Goal: Information Seeking & Learning: Learn about a topic

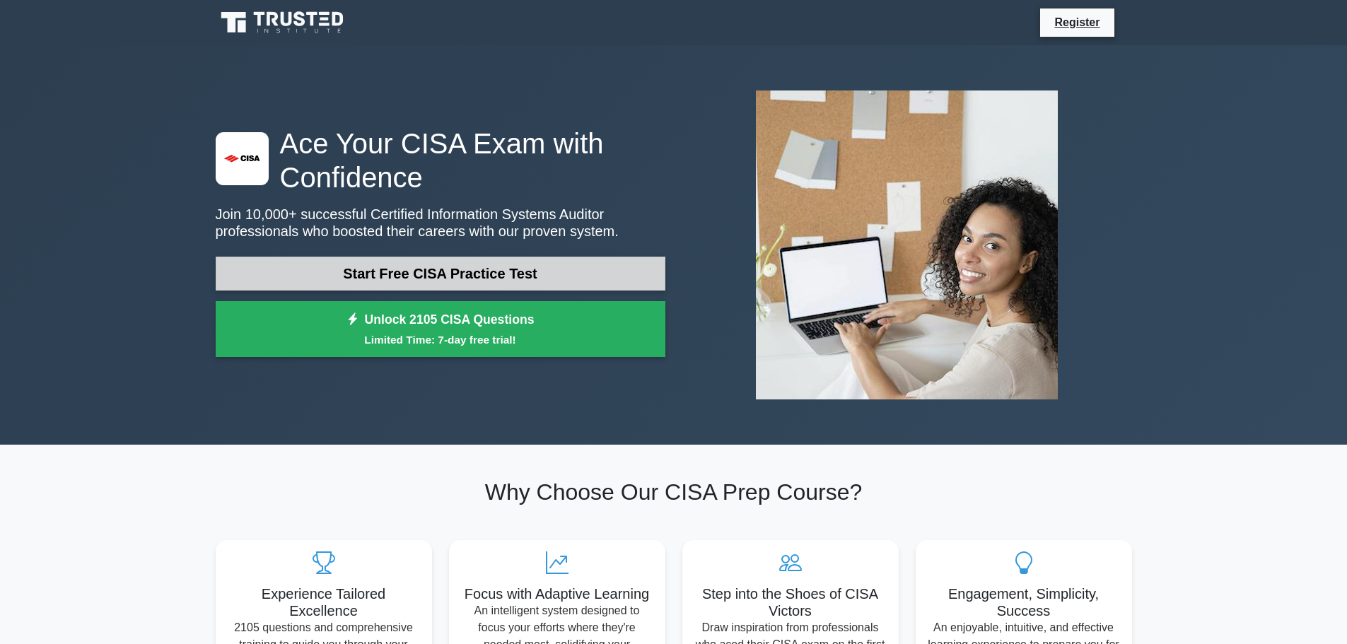
click at [488, 279] on link "Start Free CISA Practice Test" at bounding box center [441, 274] width 450 height 34
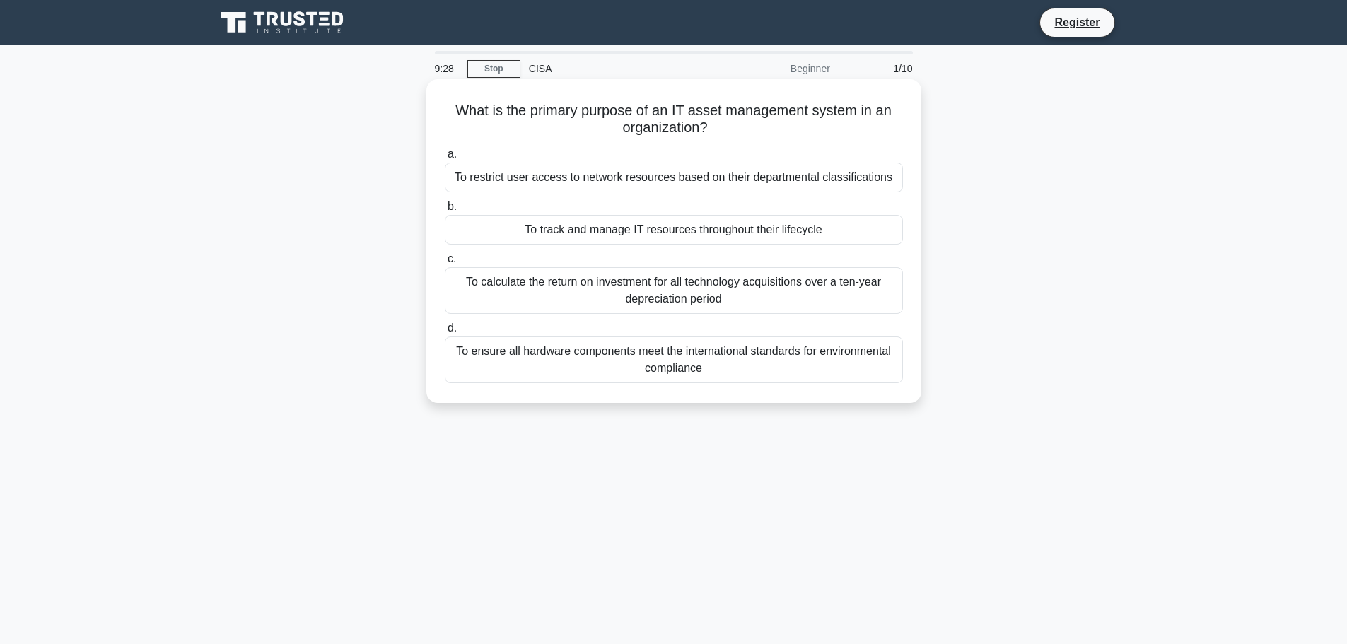
click at [791, 233] on div "To track and manage IT resources throughout their lifecycle" at bounding box center [674, 230] width 458 height 30
click at [445, 211] on input "b. To track and manage IT resources throughout their lifecycle" at bounding box center [445, 206] width 0 height 9
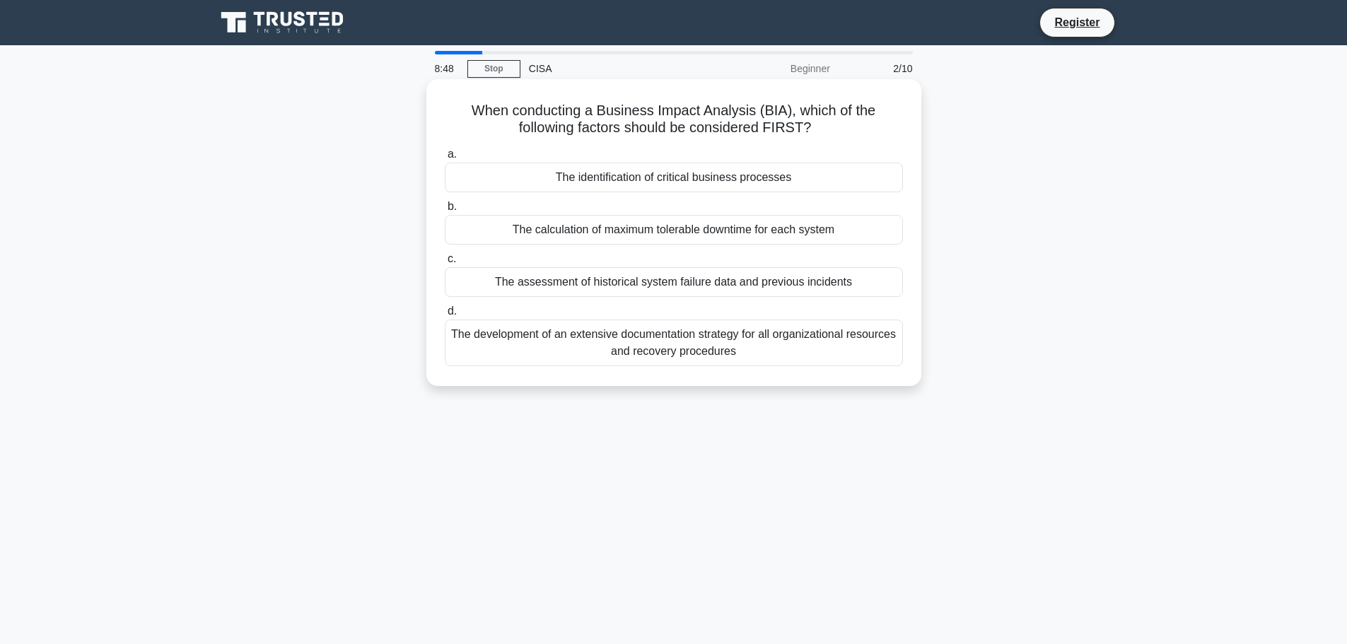
click at [543, 331] on div "The development of an extensive documentation strategy for all organizational r…" at bounding box center [674, 343] width 458 height 47
click at [445, 316] on input "d. The development of an extensive documentation strategy for all organizationa…" at bounding box center [445, 311] width 0 height 9
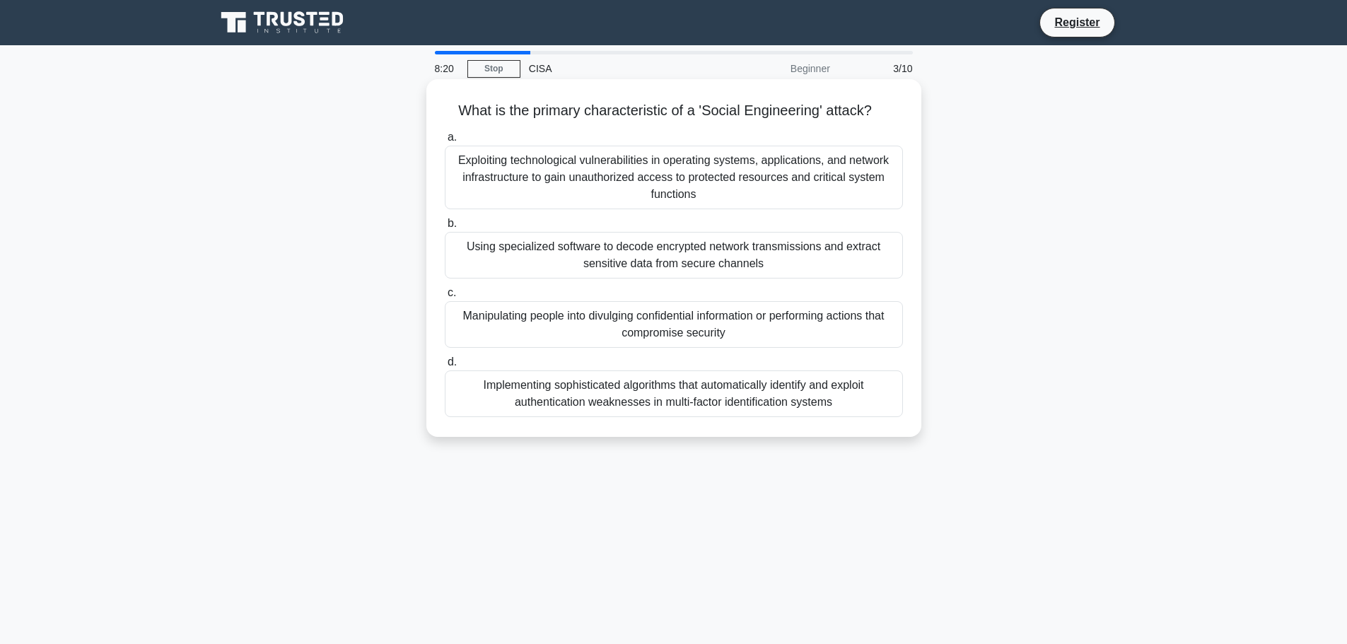
click at [871, 169] on div "Exploiting technological vulnerabilities in operating systems, applications, an…" at bounding box center [674, 178] width 458 height 64
click at [445, 142] on input "a. Exploiting technological vulnerabilities in operating systems, applications,…" at bounding box center [445, 137] width 0 height 9
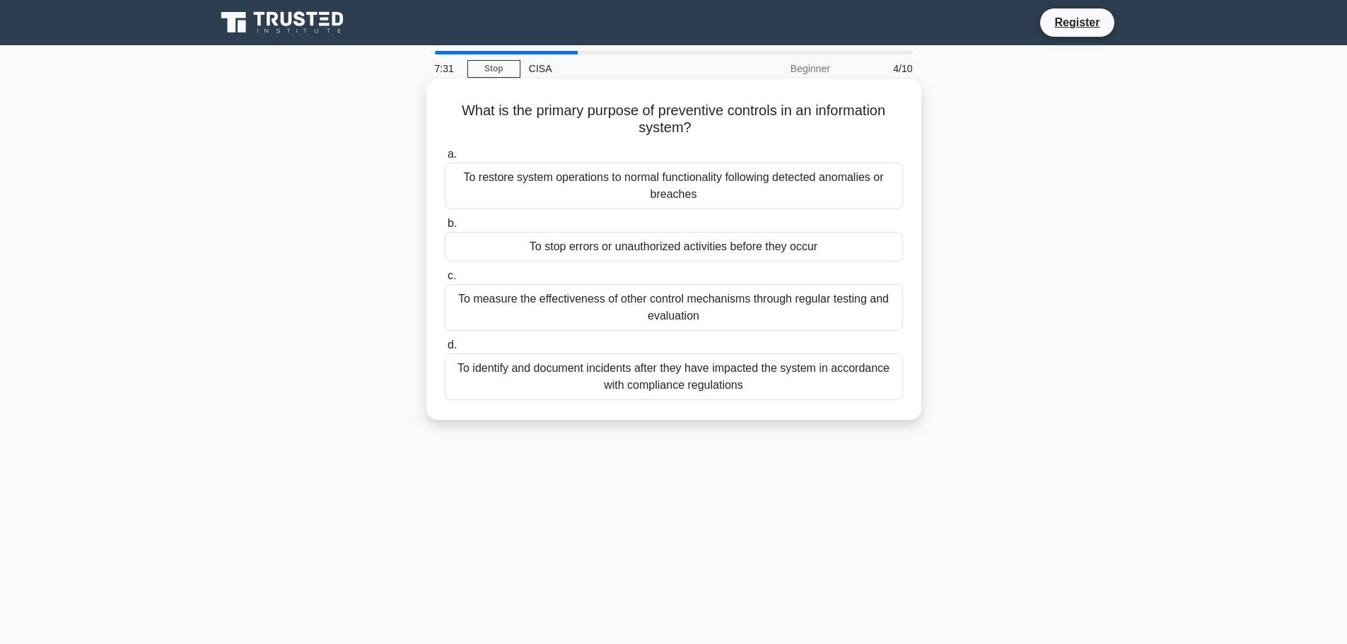
click at [865, 193] on div "To restore system operations to normal functionality following detected anomali…" at bounding box center [674, 186] width 458 height 47
click at [445, 159] on input "a. To restore system operations to normal functionality following detected anom…" at bounding box center [445, 154] width 0 height 9
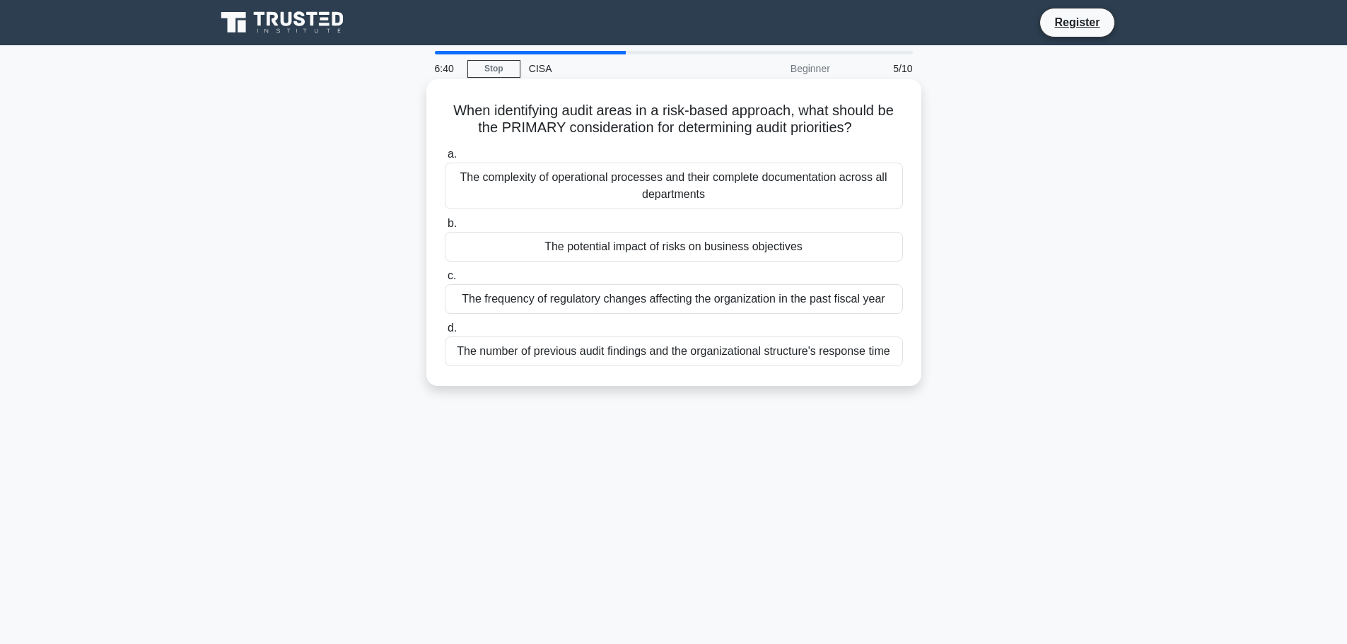
click at [725, 247] on div "The potential impact of risks on business objectives" at bounding box center [674, 247] width 458 height 30
click at [445, 228] on input "b. The potential impact of risks on business objectives" at bounding box center [445, 223] width 0 height 9
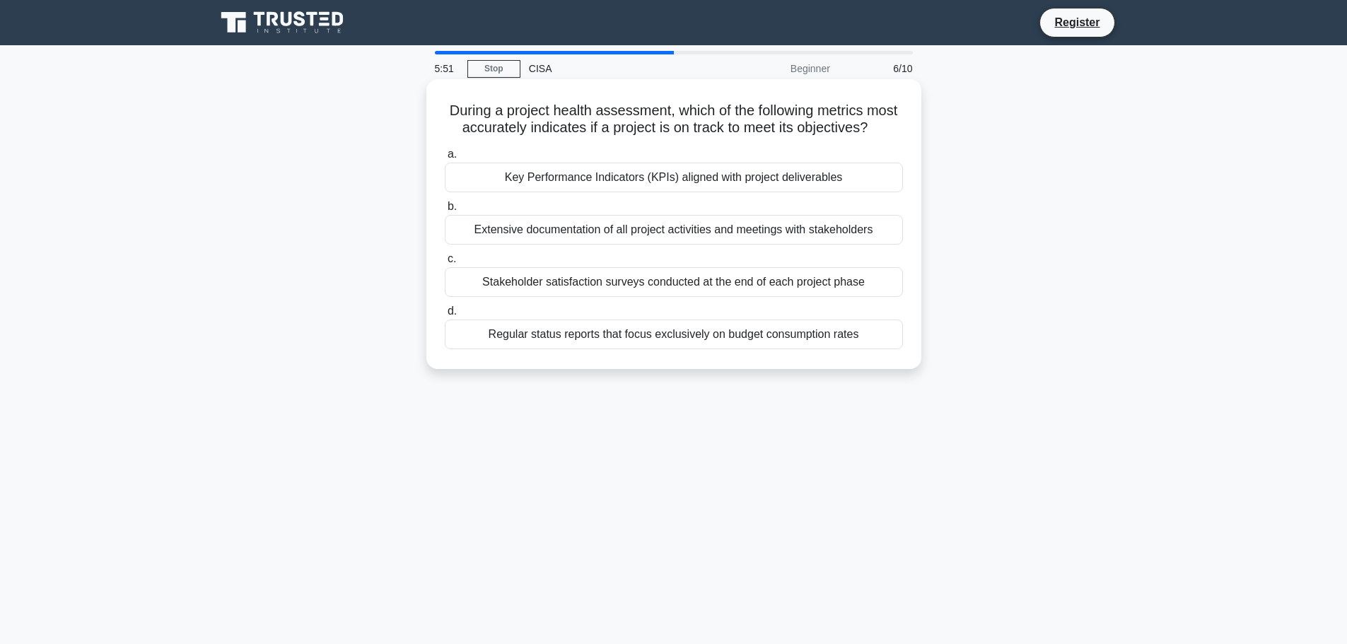
click at [621, 192] on div "Key Performance Indicators (KPIs) aligned with project deliverables" at bounding box center [674, 178] width 458 height 30
click at [445, 159] on input "a. Key Performance Indicators (KPIs) aligned with project deliverables" at bounding box center [445, 154] width 0 height 9
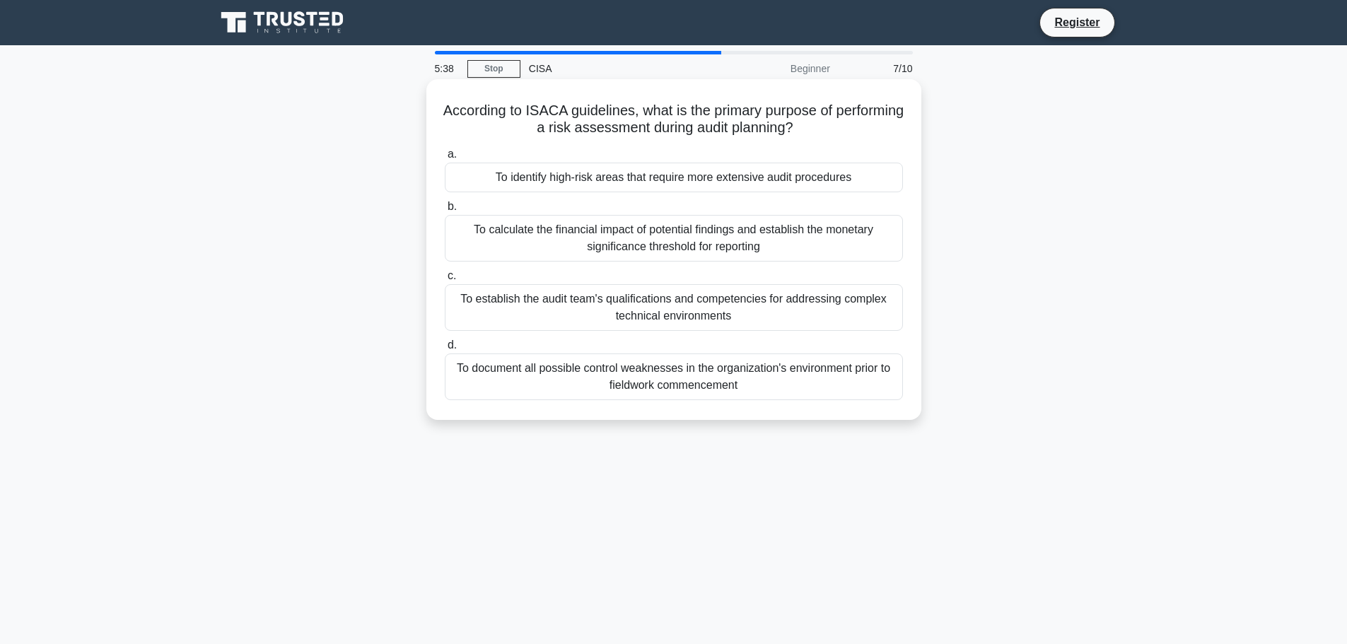
click at [715, 377] on div "To document all possible control weaknesses in the organization's environment p…" at bounding box center [674, 377] width 458 height 47
click at [445, 350] on input "d. To document all possible control weaknesses in the organization's environmen…" at bounding box center [445, 345] width 0 height 9
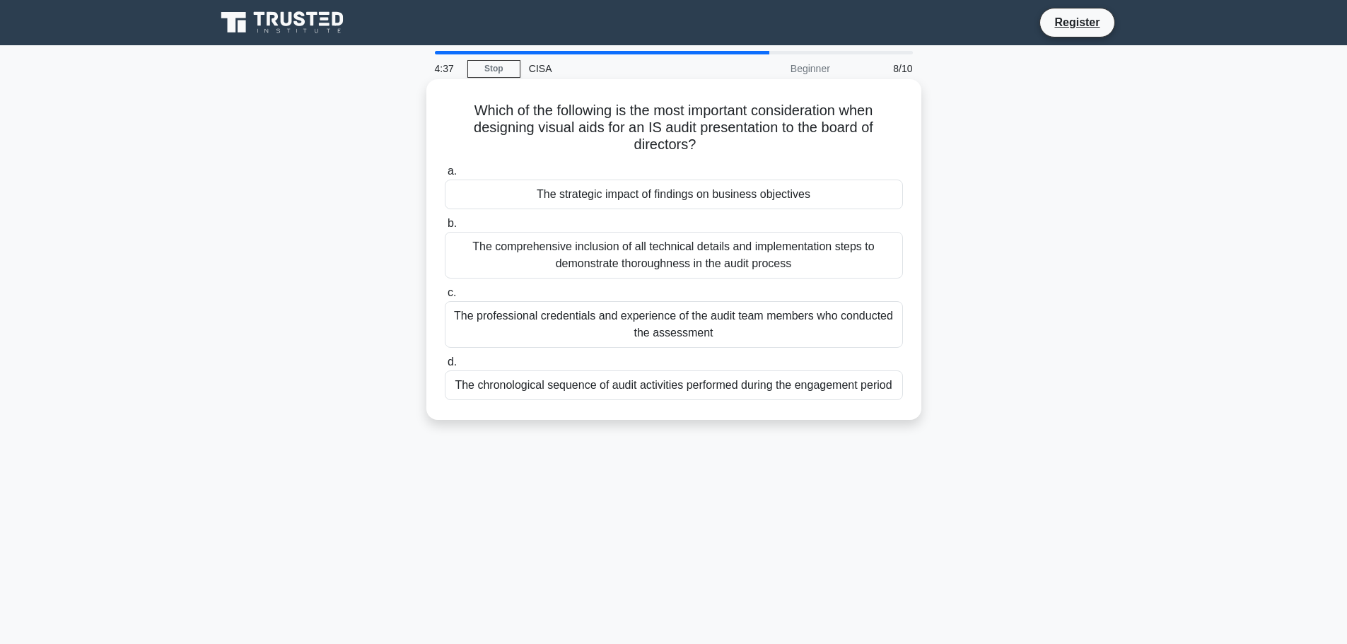
click at [865, 335] on div "The professional credentials and experience of the audit team members who condu…" at bounding box center [674, 324] width 458 height 47
click at [445, 298] on input "c. The professional credentials and experience of the audit team members who co…" at bounding box center [445, 293] width 0 height 9
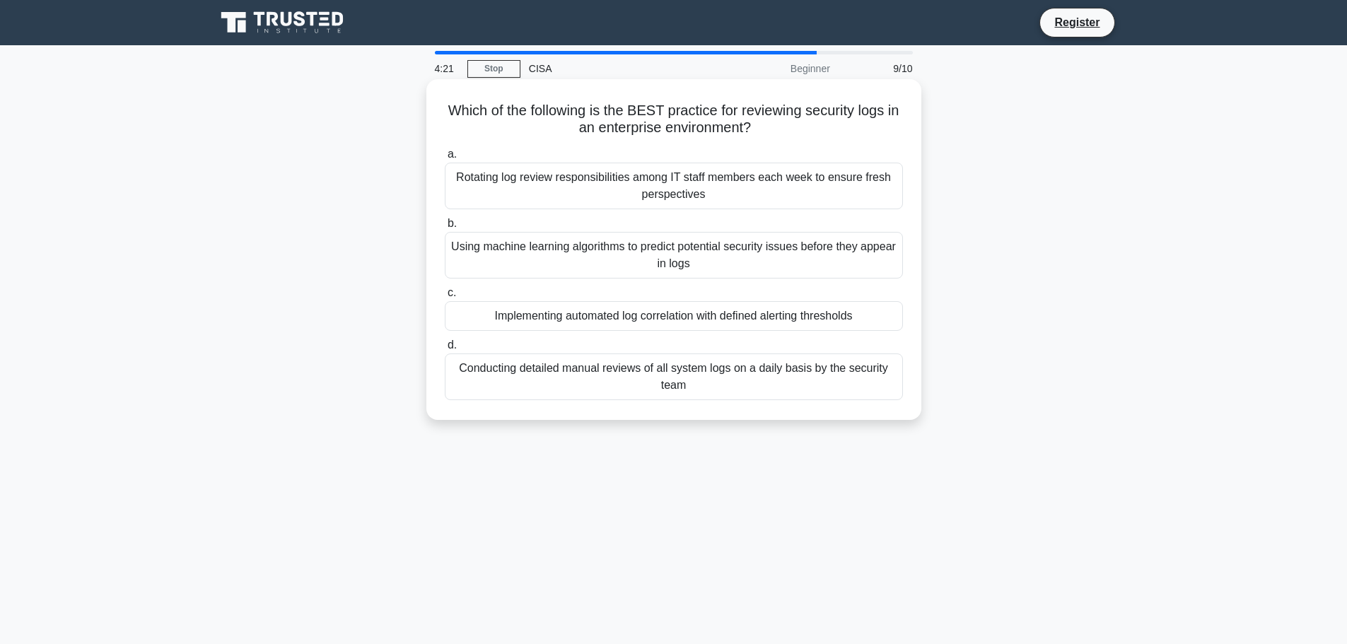
click at [879, 322] on div "Implementing automated log correlation with defined alerting thresholds" at bounding box center [674, 316] width 458 height 30
click at [445, 298] on input "c. Implementing automated log correlation with defined alerting thresholds" at bounding box center [445, 293] width 0 height 9
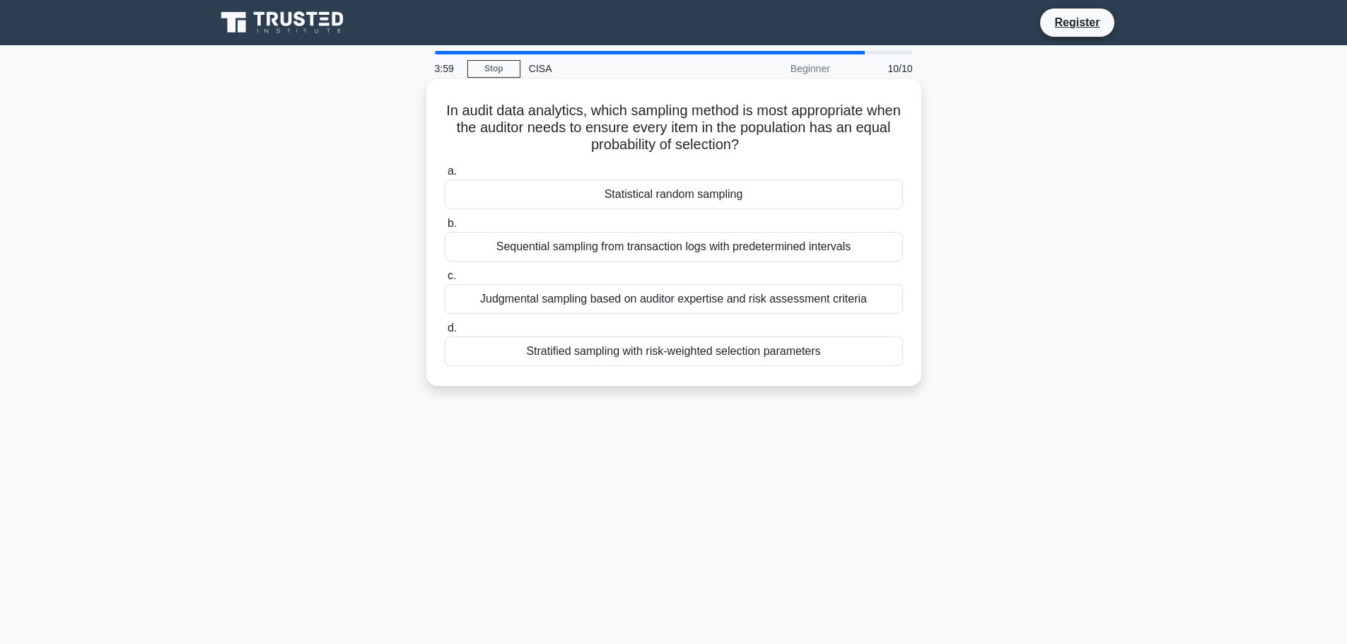
click at [838, 249] on div "Sequential sampling from transaction logs with predetermined intervals" at bounding box center [674, 247] width 458 height 30
click at [445, 228] on input "b. Sequential sampling from transaction logs with predetermined intervals" at bounding box center [445, 223] width 0 height 9
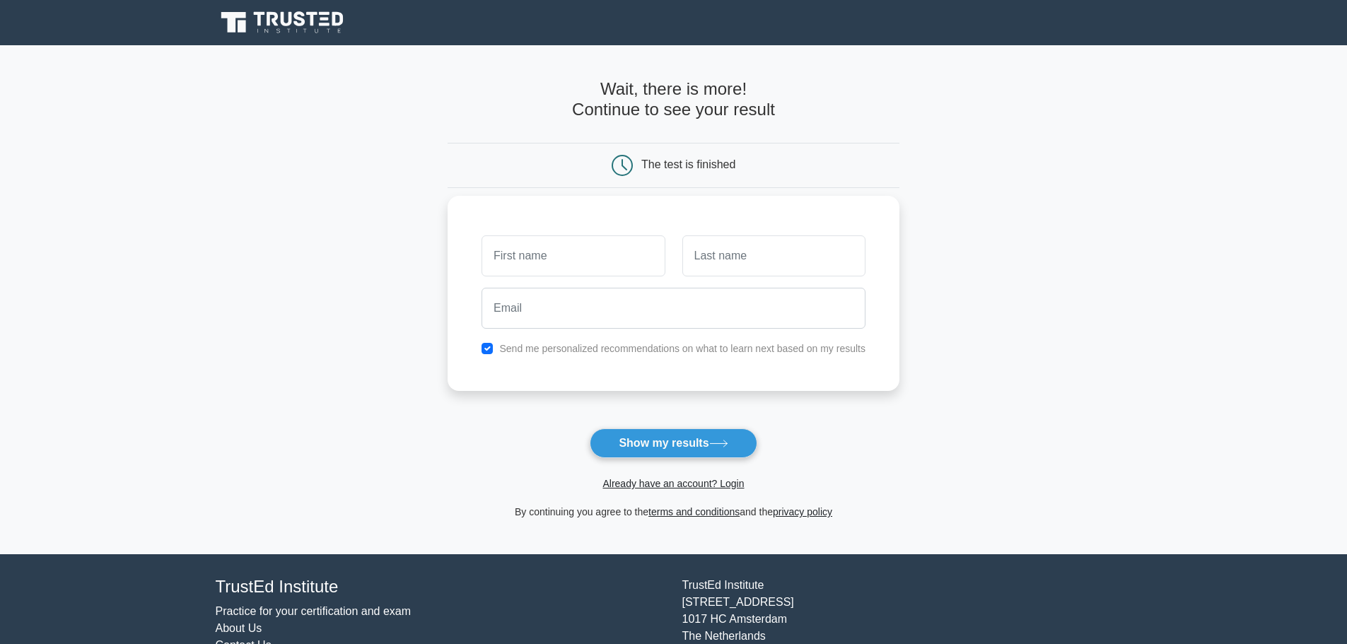
click at [482, 359] on div "Send me personalized recommendations on what to learn next based on my results" at bounding box center [674, 293] width 452 height 195
click at [532, 252] on input "text" at bounding box center [573, 255] width 183 height 41
click at [598, 322] on input "email" at bounding box center [674, 308] width 384 height 41
click at [573, 261] on input "text" at bounding box center [573, 255] width 183 height 41
type input "raveena"
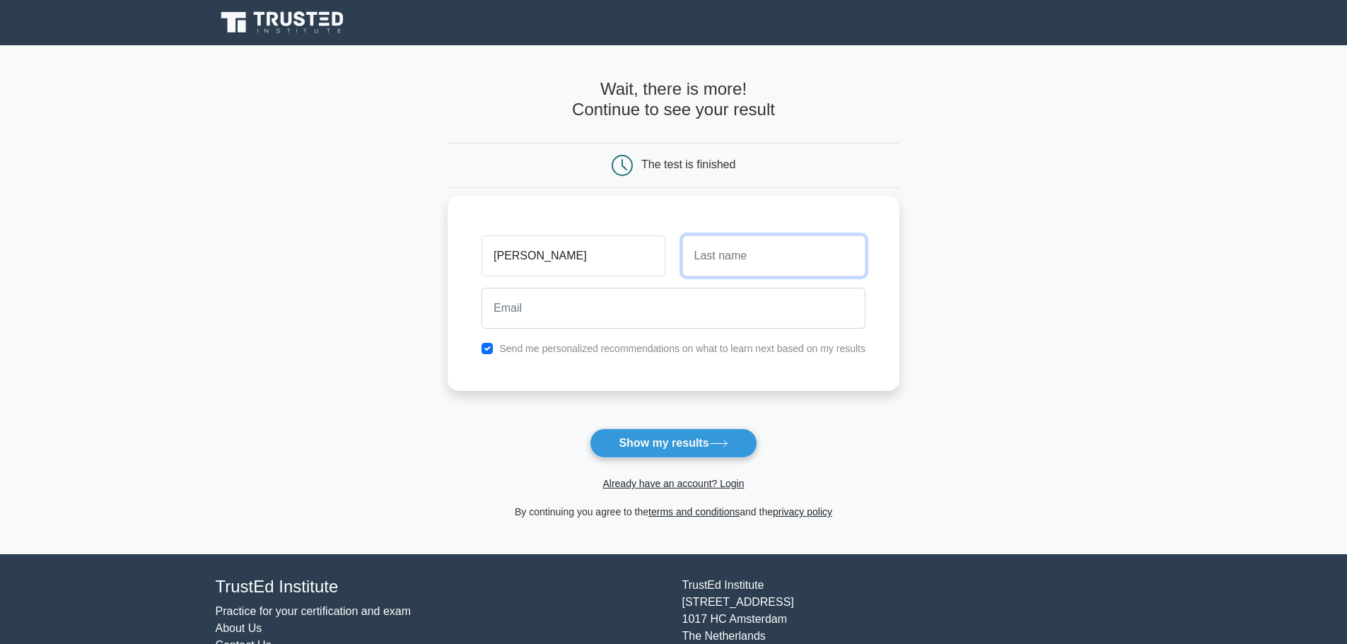
click at [726, 255] on input "text" at bounding box center [773, 255] width 183 height 41
type input "kromoidjojo"
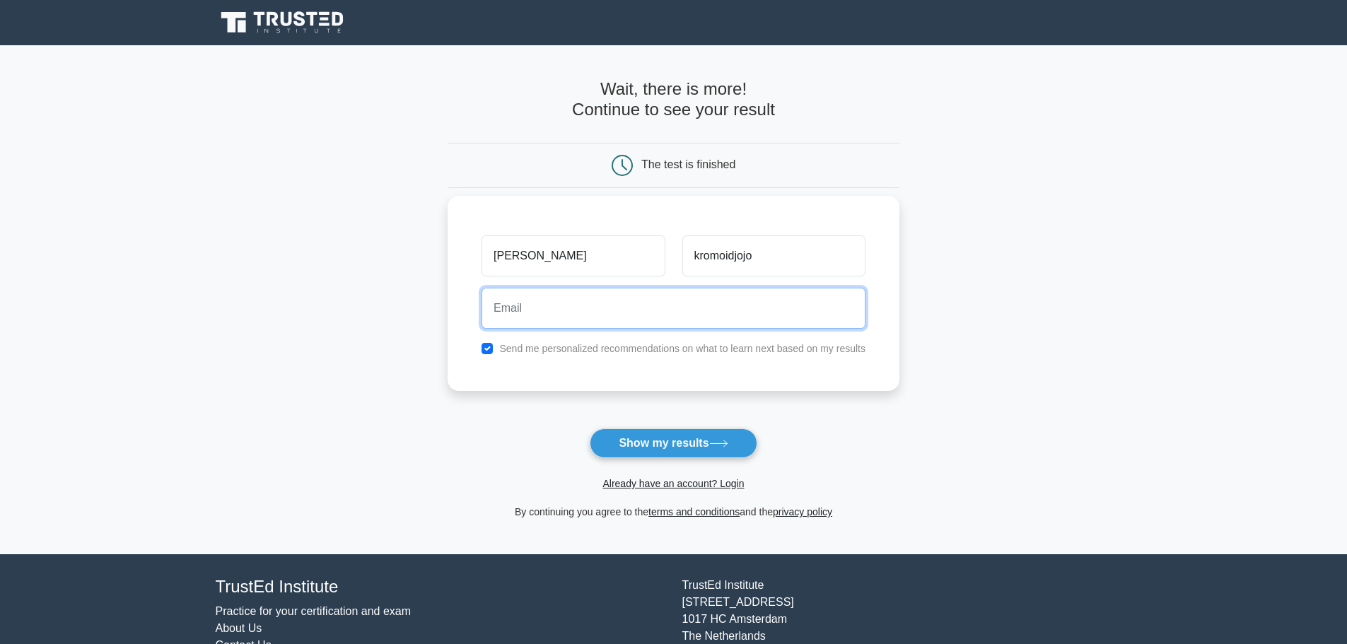
click at [652, 310] on input "email" at bounding box center [674, 308] width 384 height 41
type input "Raveena.Kromoidjojo@bryanhealth.org"
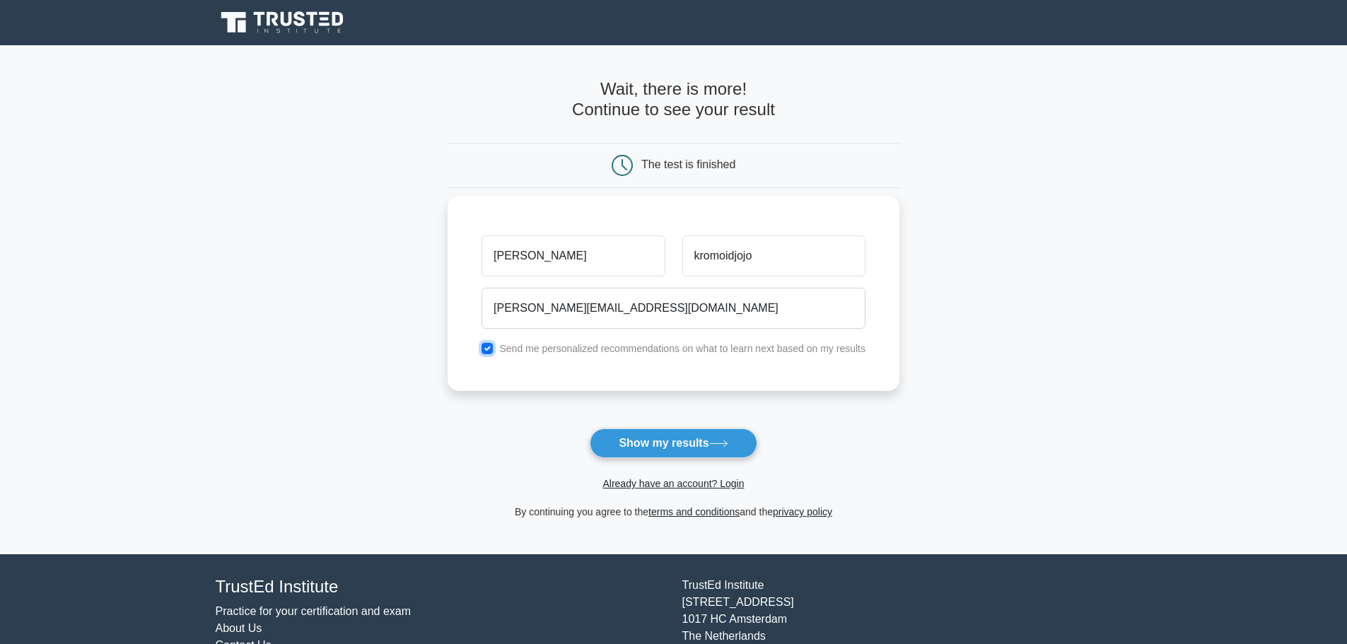
click at [491, 346] on input "checkbox" at bounding box center [487, 348] width 11 height 11
checkbox input "false"
drag, startPoint x: 682, startPoint y: 438, endPoint x: 909, endPoint y: 485, distance: 232.4
click at [685, 441] on button "Show my results" at bounding box center [673, 444] width 167 height 30
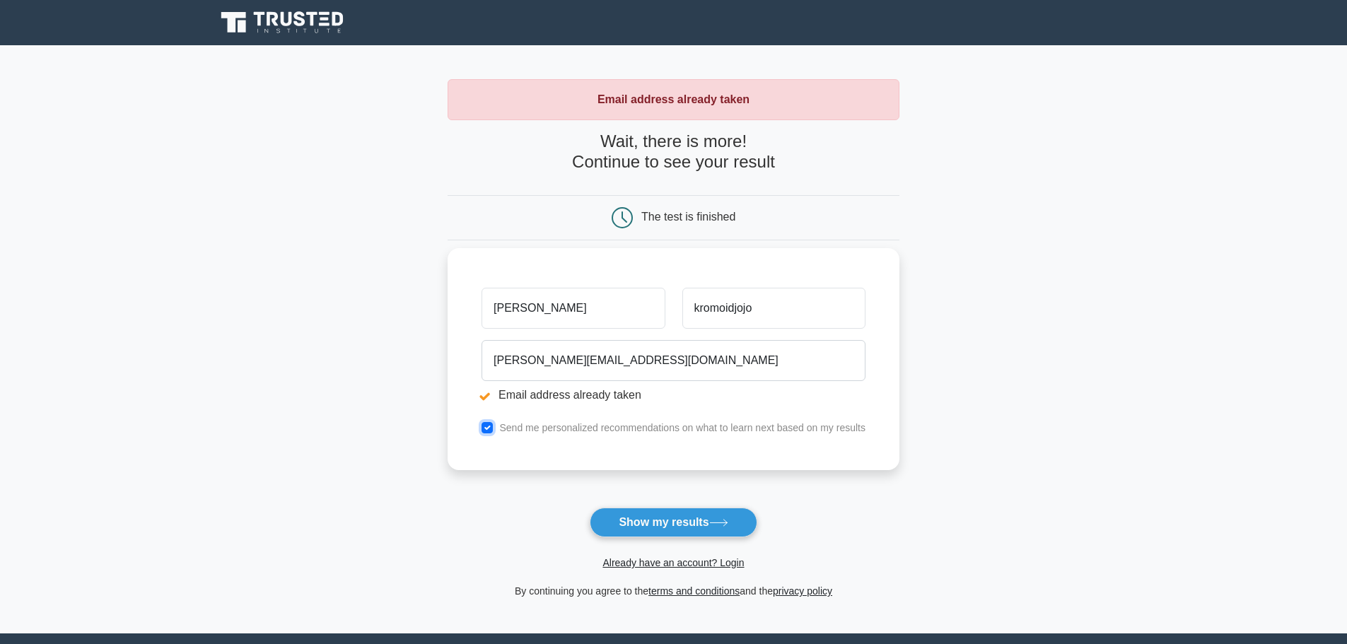
click at [486, 426] on input "checkbox" at bounding box center [487, 427] width 11 height 11
checkbox input "false"
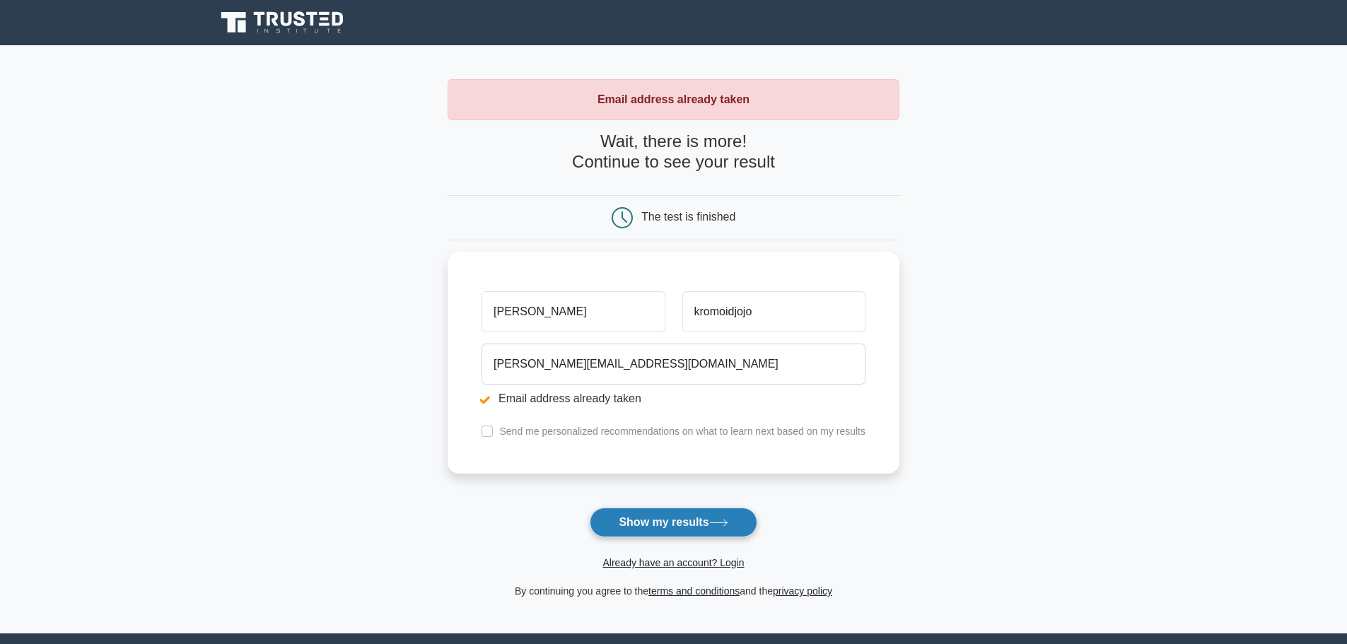
click at [688, 517] on button "Show my results" at bounding box center [673, 523] width 167 height 30
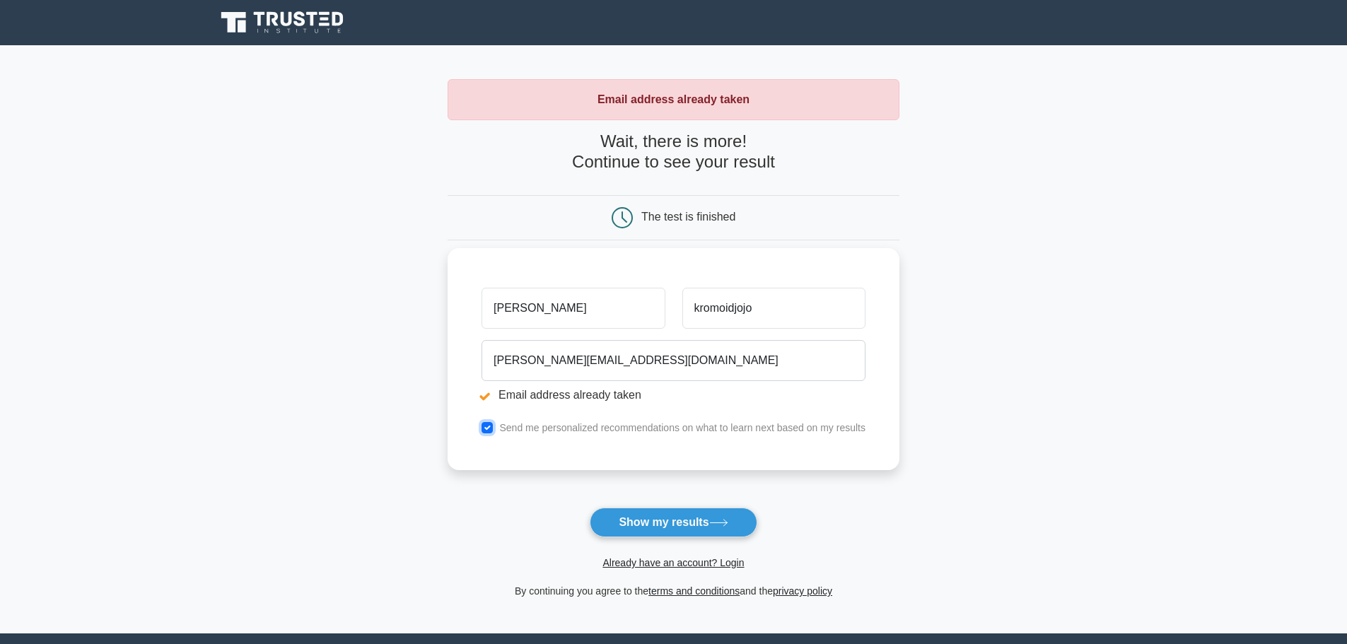
click at [490, 427] on input "checkbox" at bounding box center [487, 427] width 11 height 11
checkbox input "false"
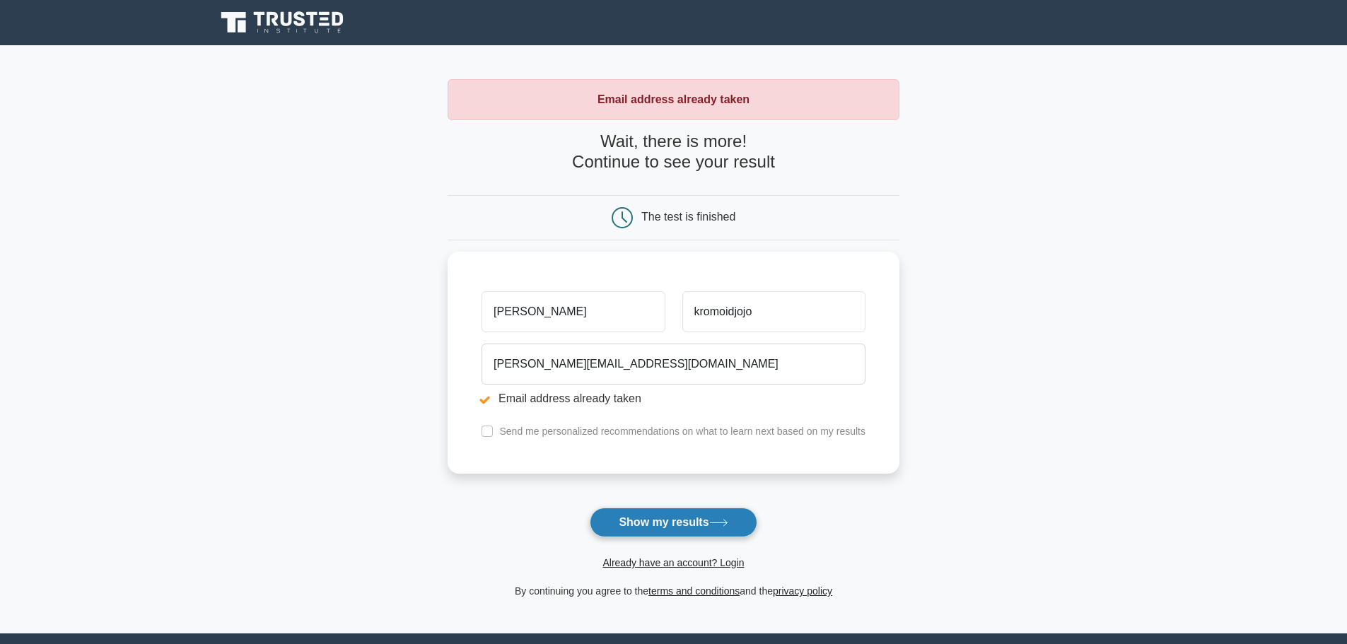
click at [632, 537] on button "Show my results" at bounding box center [673, 523] width 167 height 30
drag, startPoint x: 0, startPoint y: 0, endPoint x: 630, endPoint y: 538, distance: 828.6
click at [630, 537] on button "Show my results" at bounding box center [673, 523] width 167 height 30
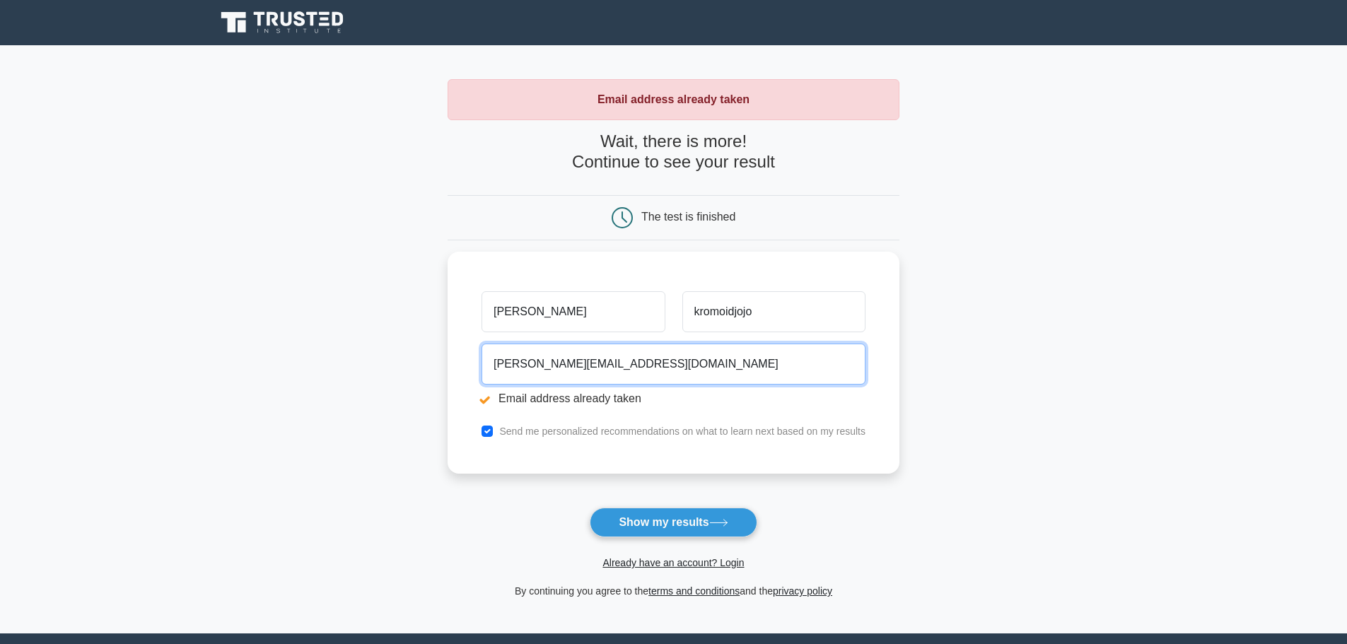
drag, startPoint x: 711, startPoint y: 356, endPoint x: 447, endPoint y: 364, distance: 264.6
click at [447, 364] on main "Email address already taken Wait, there is more! Continue to see your result Th…" at bounding box center [673, 339] width 1347 height 588
type input "[EMAIL_ADDRESS][DOMAIN_NAME]"
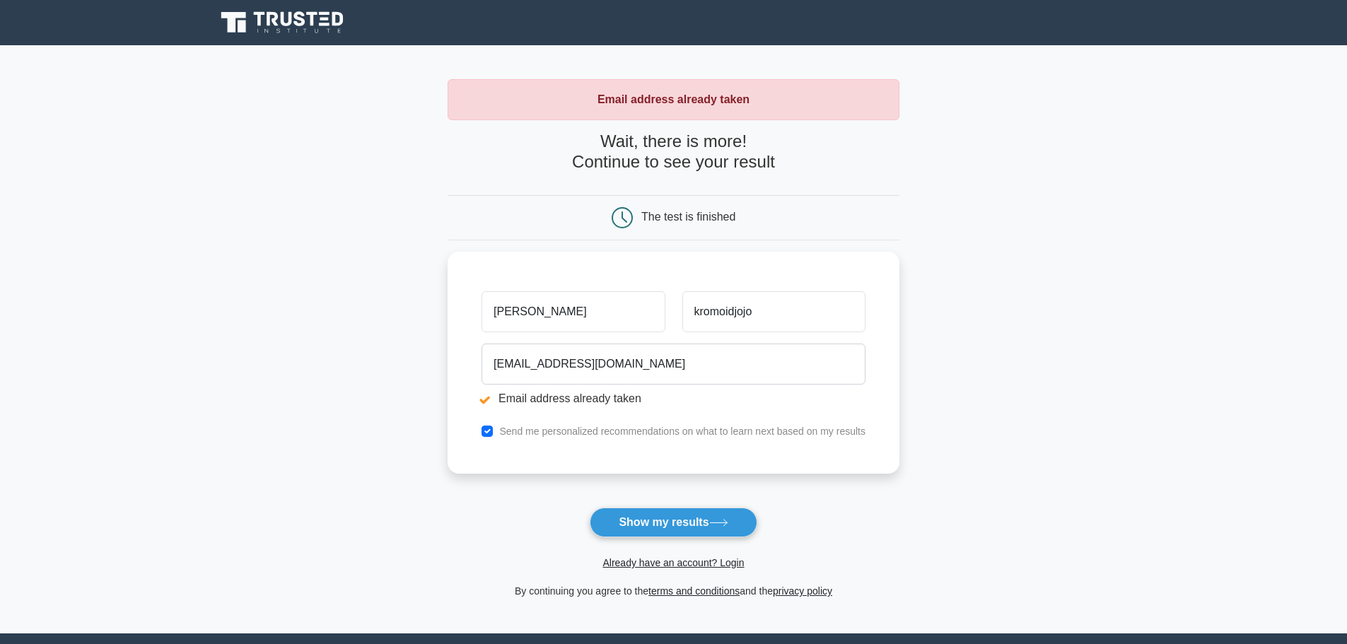
drag, startPoint x: 685, startPoint y: 533, endPoint x: 774, endPoint y: 509, distance: 92.3
click at [686, 533] on button "Show my results" at bounding box center [673, 523] width 167 height 30
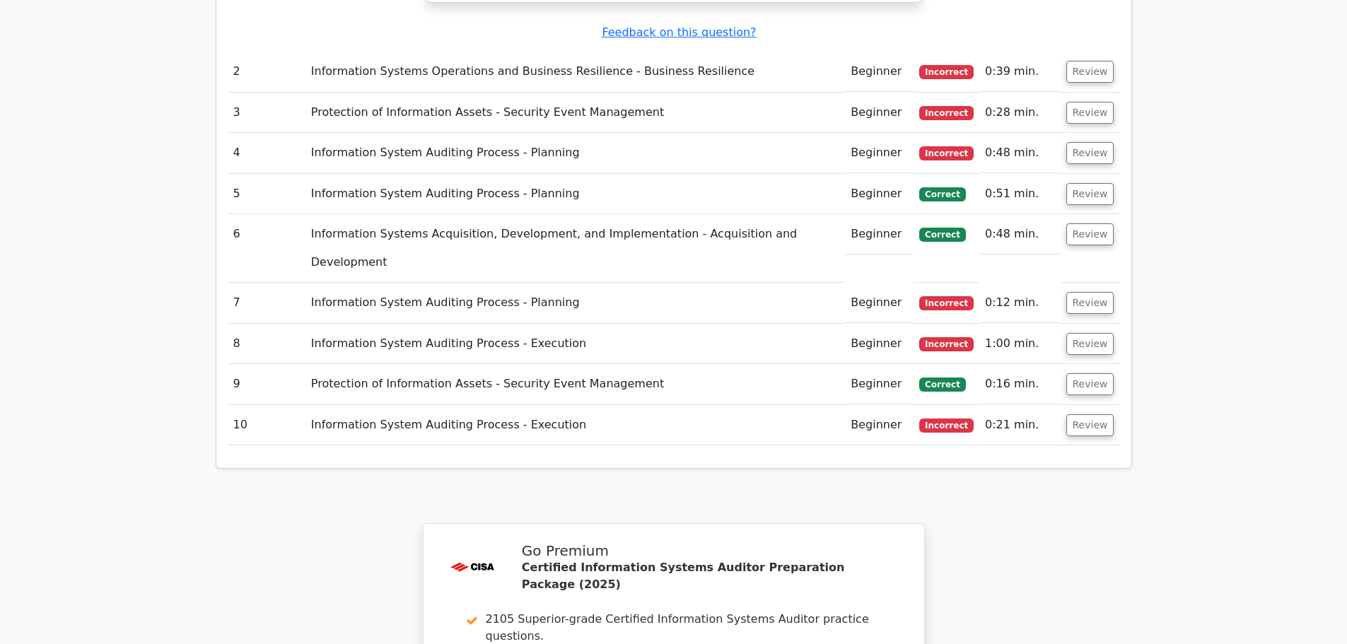
scroll to position [1755, 0]
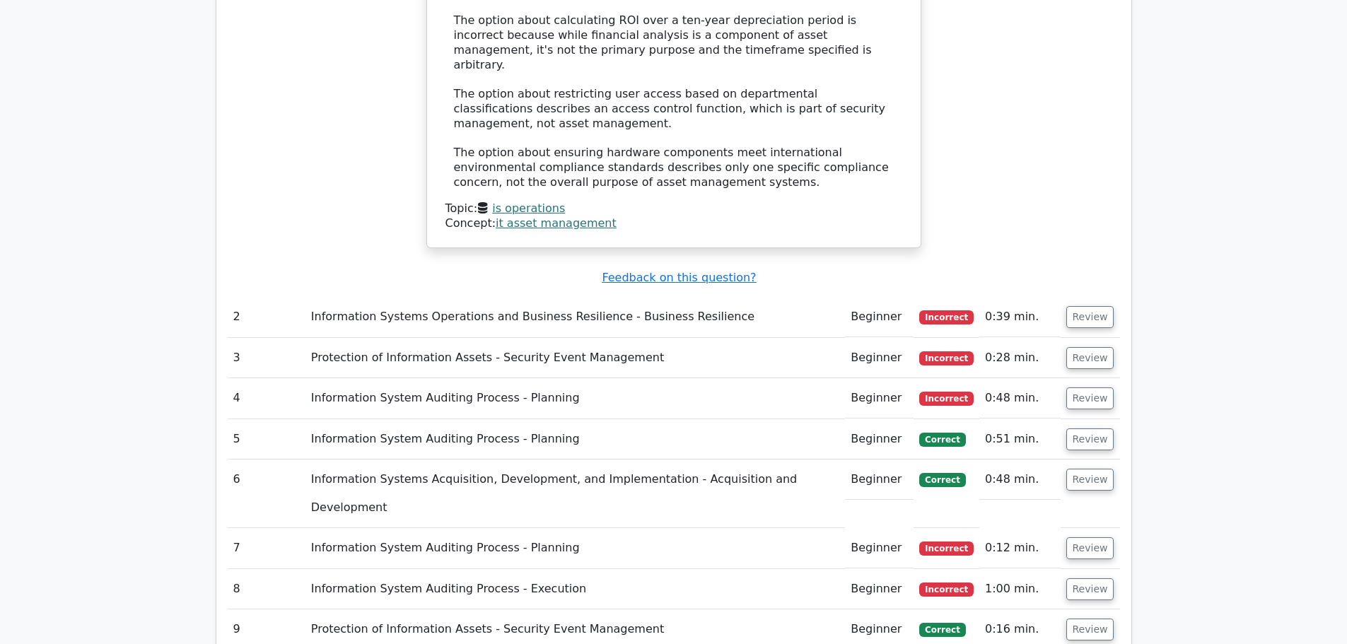
click at [665, 297] on td "Information Systems Operations and Business Resilience - Business Resilience" at bounding box center [575, 317] width 540 height 40
click at [1092, 306] on button "Review" at bounding box center [1090, 317] width 48 height 22
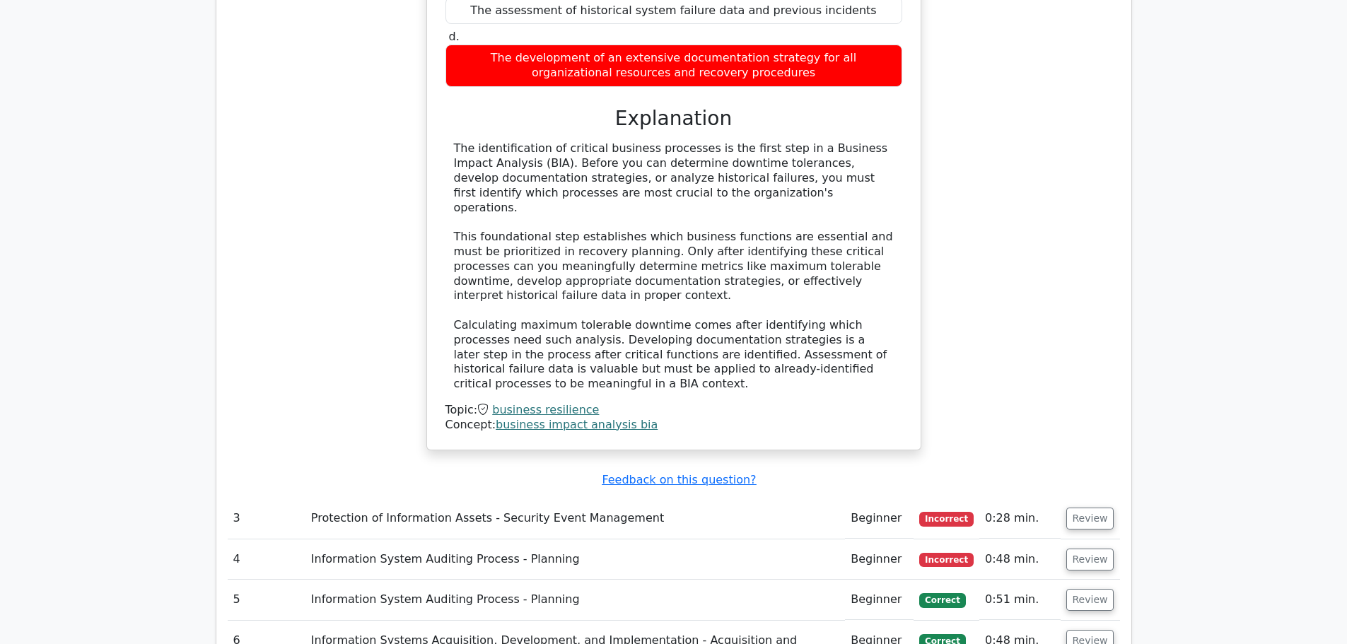
scroll to position [2321, 0]
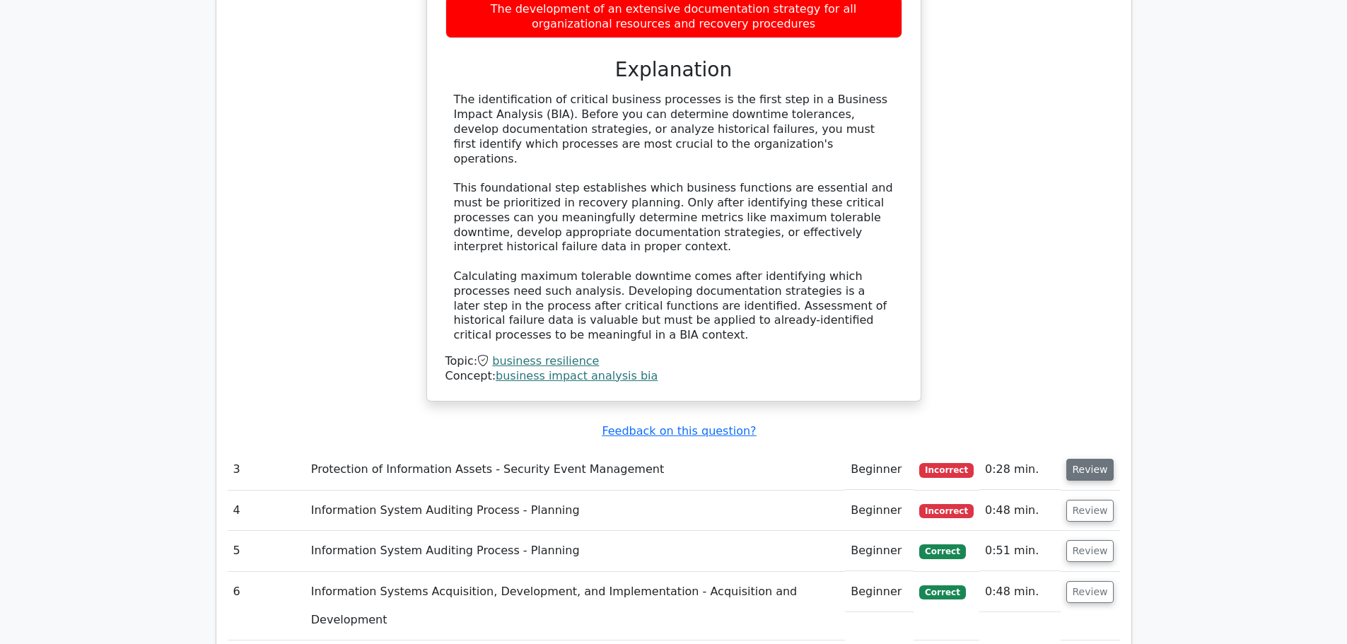
click at [1097, 459] on button "Review" at bounding box center [1090, 470] width 48 height 22
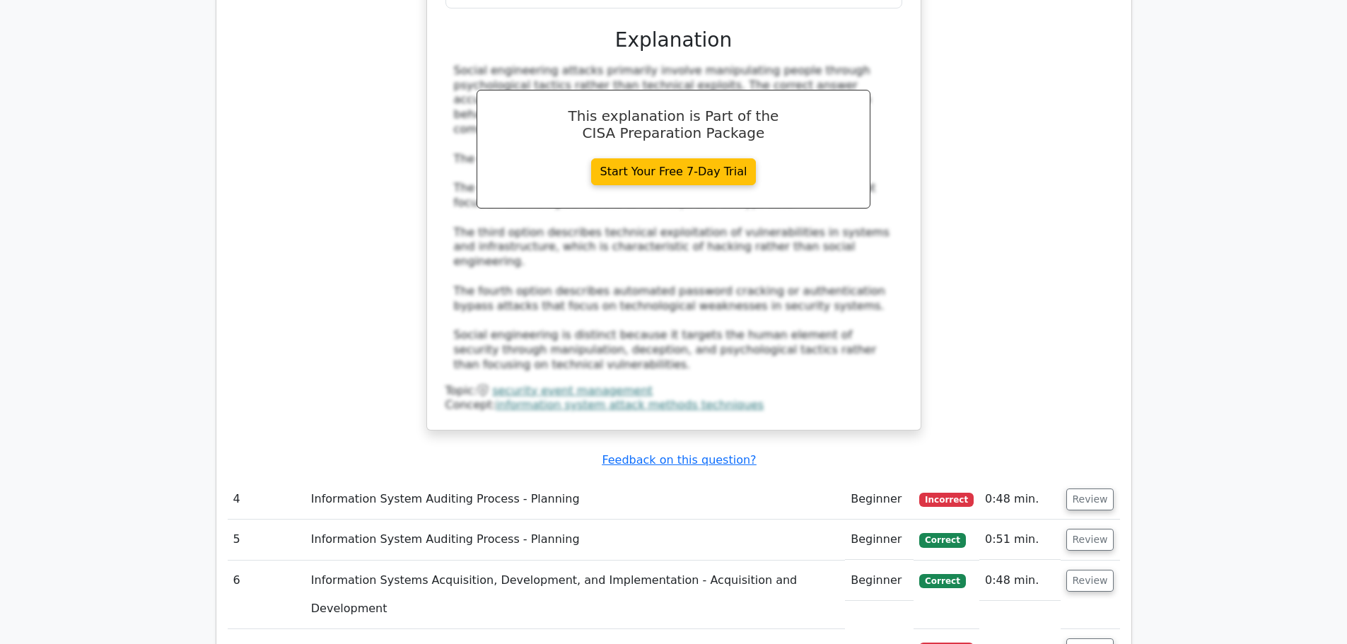
scroll to position [3169, 0]
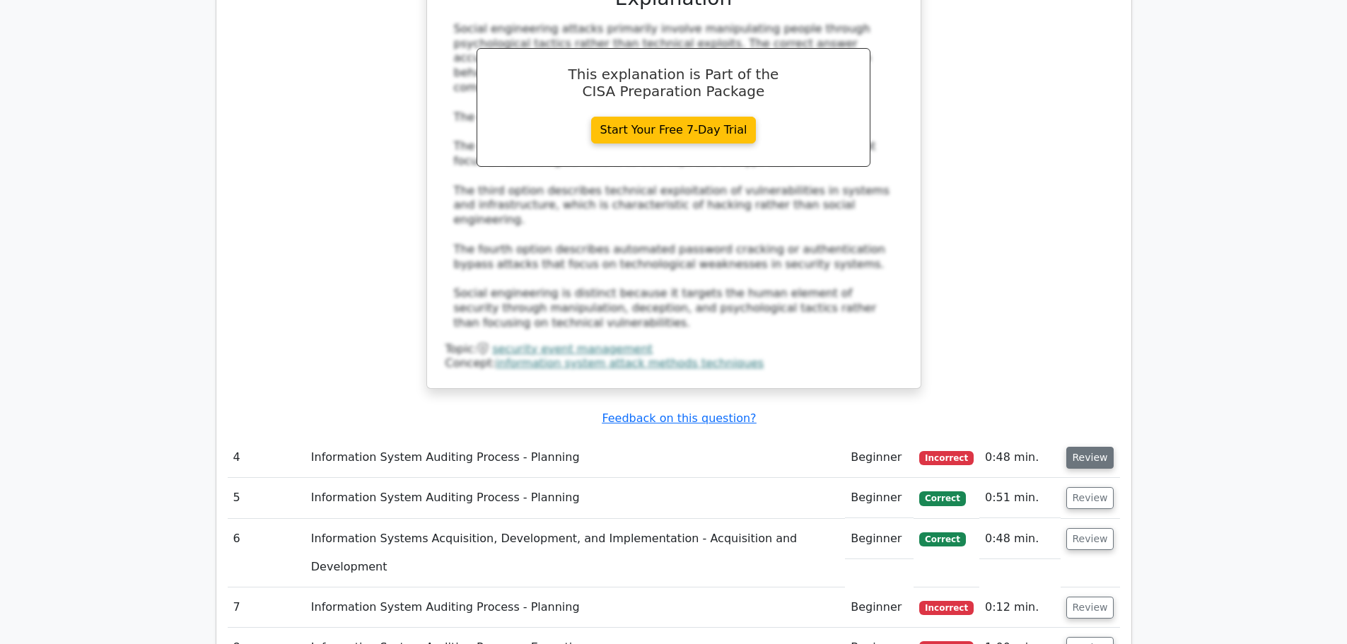
click at [1081, 447] on button "Review" at bounding box center [1090, 458] width 48 height 22
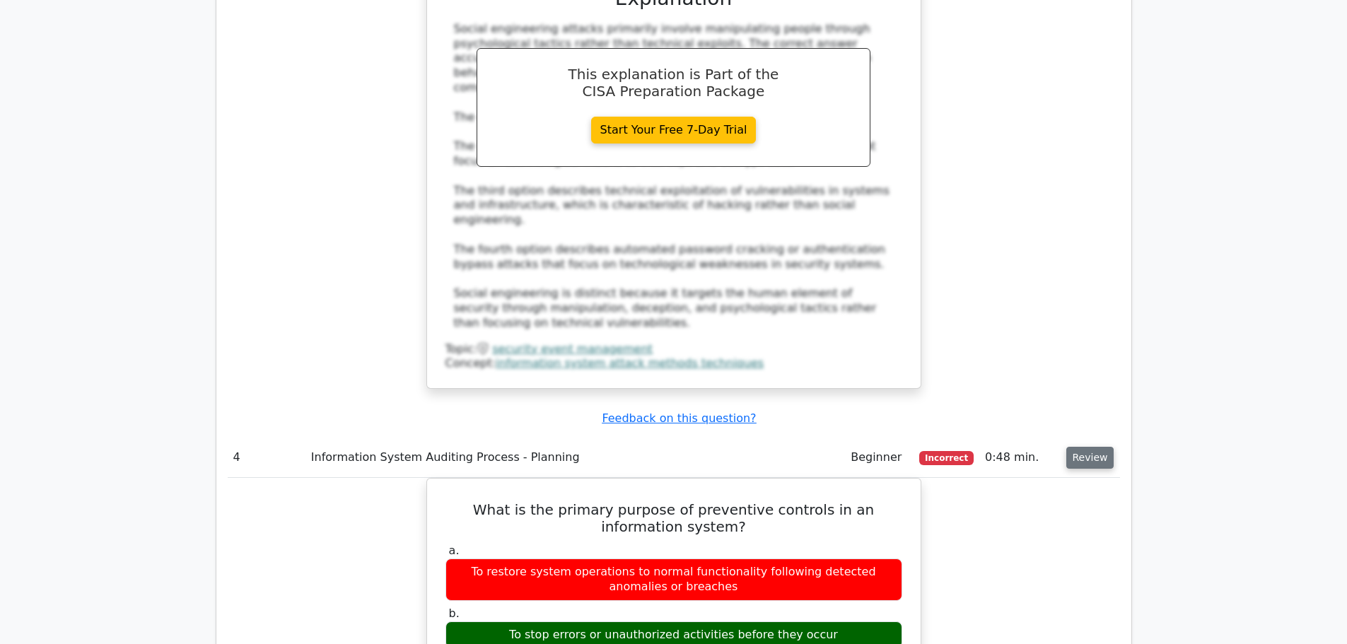
click at [1081, 447] on button "Review" at bounding box center [1090, 458] width 48 height 22
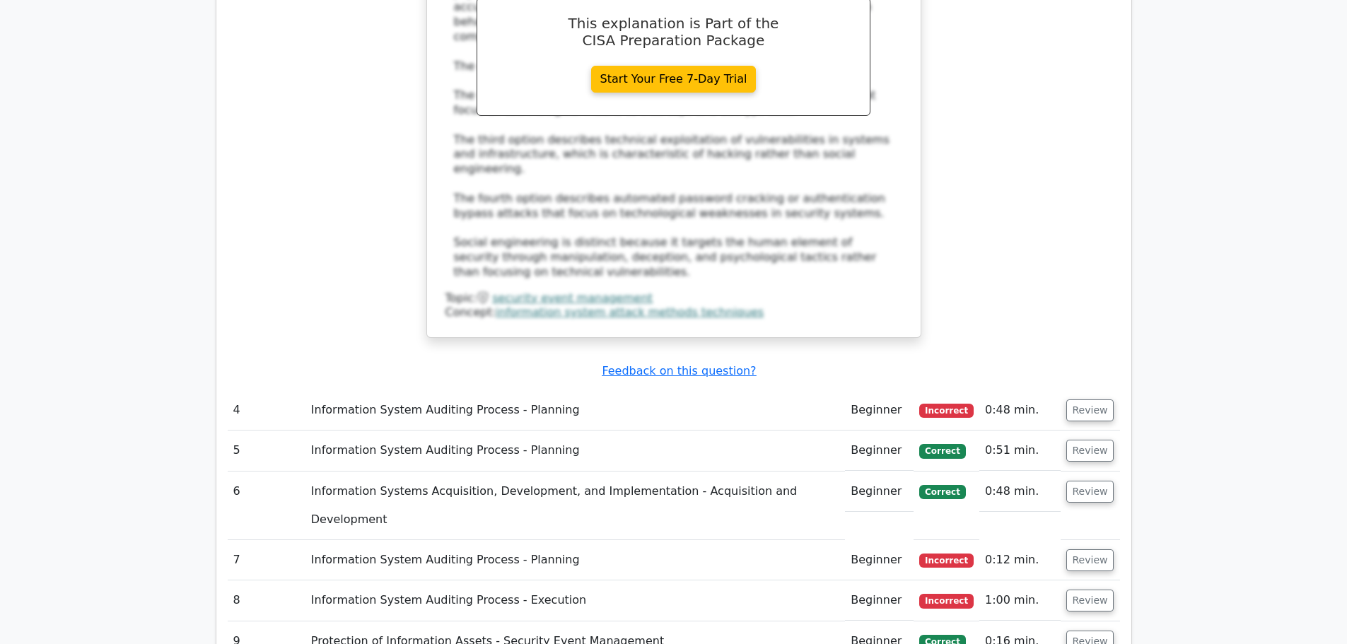
scroll to position [3594, 0]
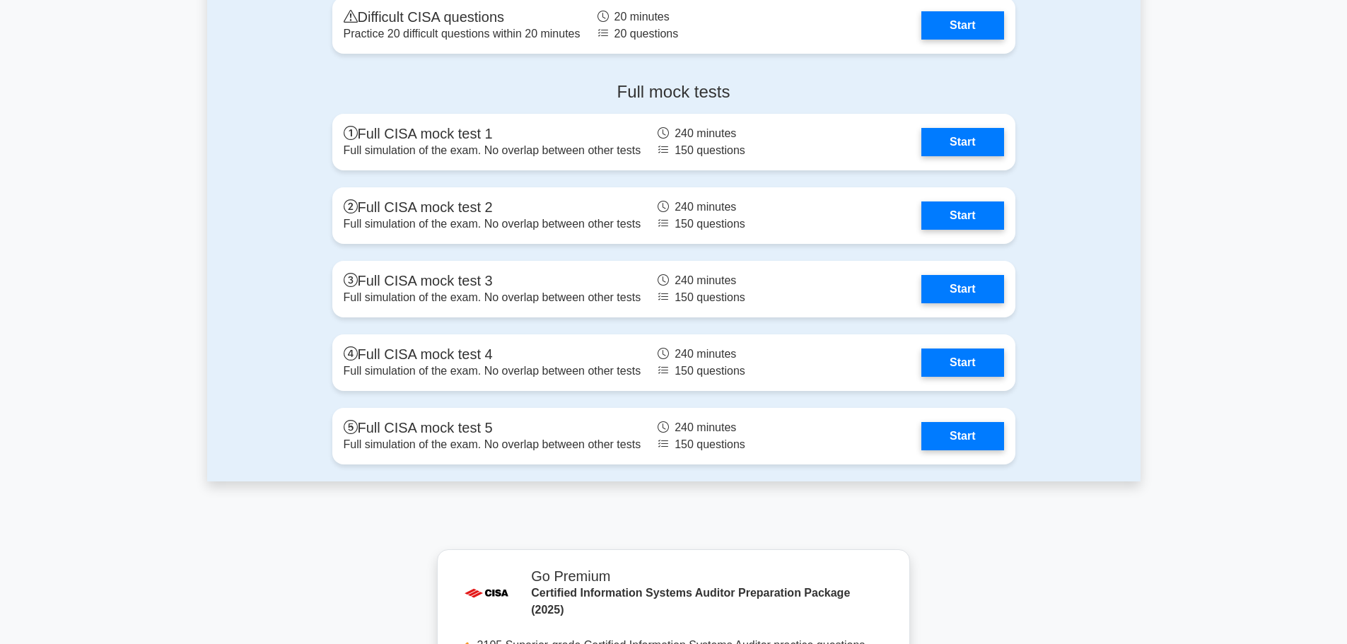
scroll to position [2404, 0]
